Goal: Task Accomplishment & Management: Manage account settings

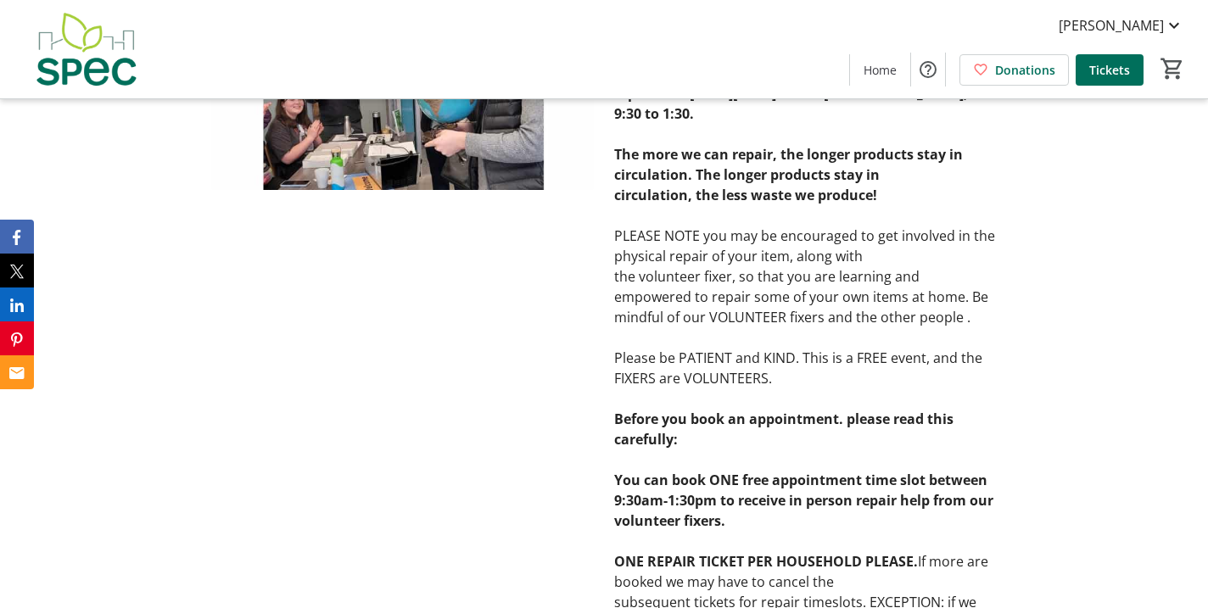
scroll to position [796, 0]
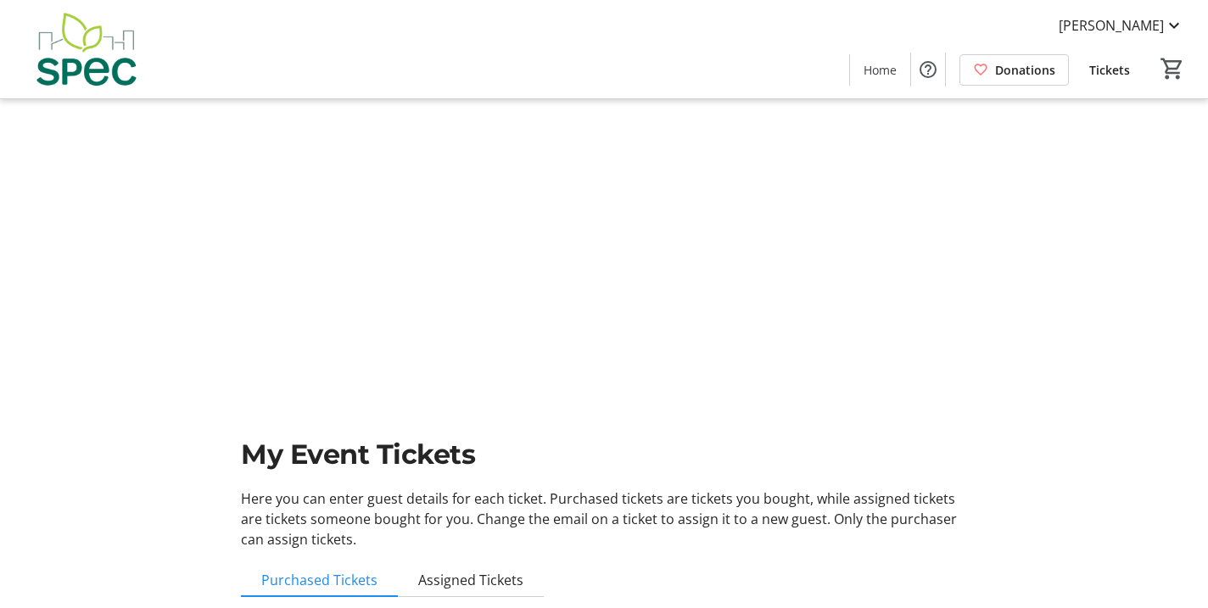
scroll to position [4, 0]
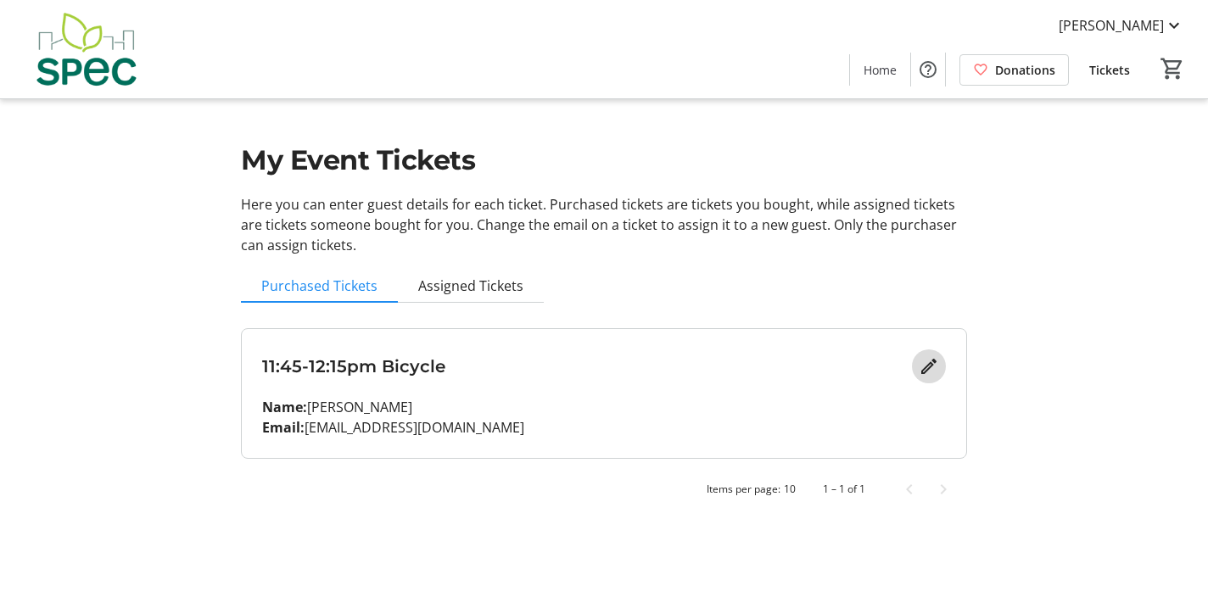
click at [920, 377] on mat-icon "Edit" at bounding box center [929, 366] width 20 height 20
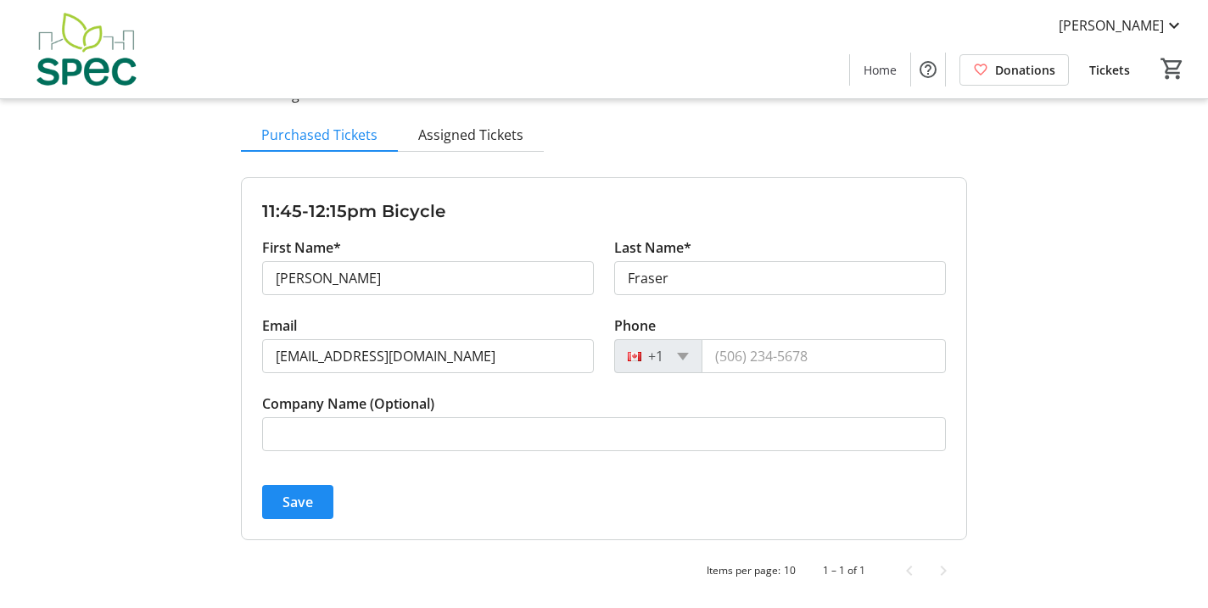
scroll to position [300, 0]
click at [309, 492] on span "Save" at bounding box center [297, 502] width 31 height 20
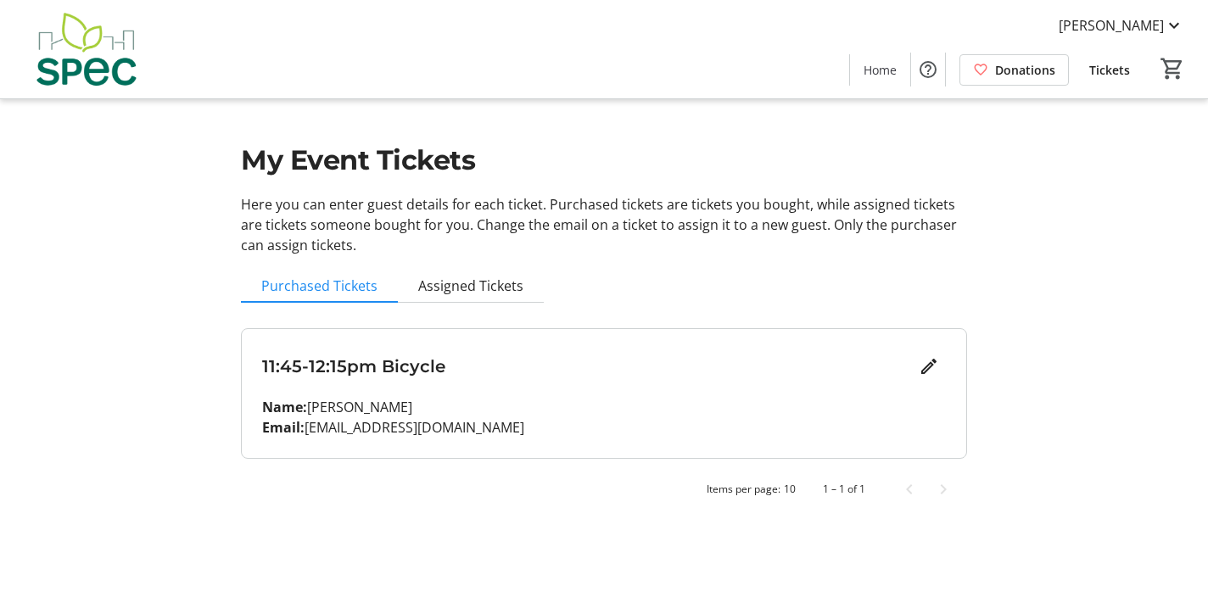
scroll to position [0, 0]
click at [918, 70] on mat-icon "Help" at bounding box center [928, 69] width 20 height 20
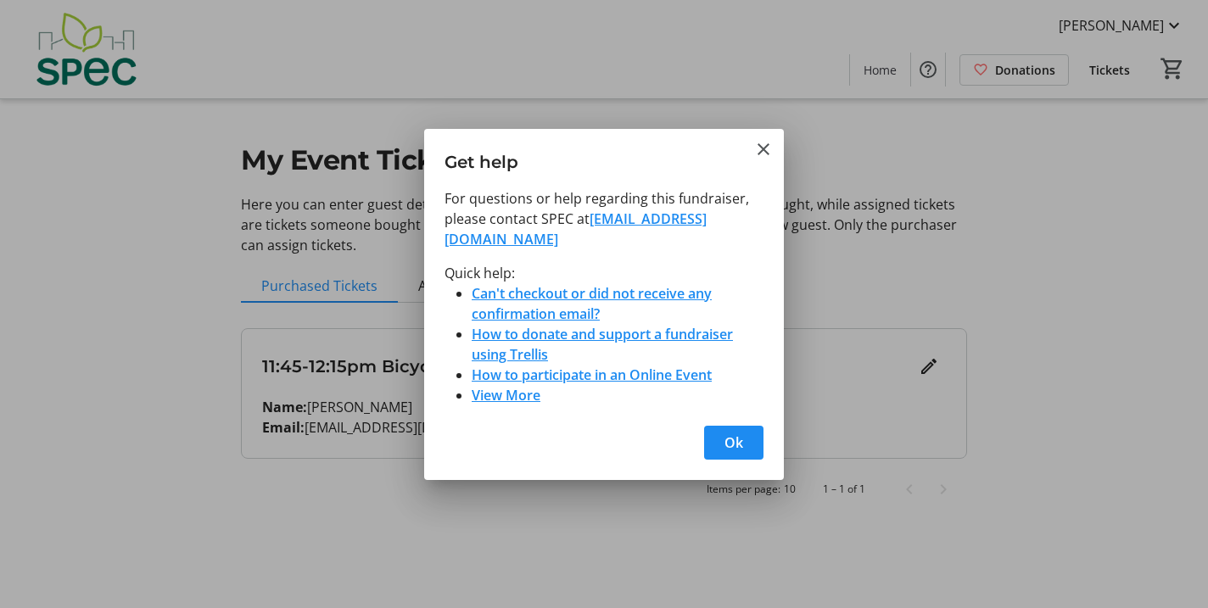
click at [592, 212] on link "repaircafe@spec.bc.ca" at bounding box center [576, 229] width 262 height 39
click at [763, 139] on mat-icon "Close" at bounding box center [763, 149] width 20 height 20
